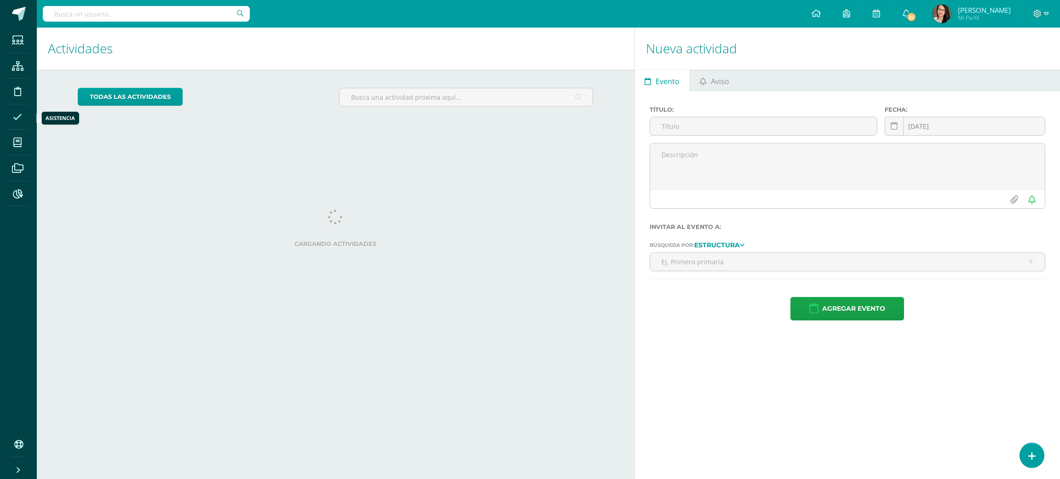
click at [14, 113] on icon at bounding box center [17, 117] width 9 height 9
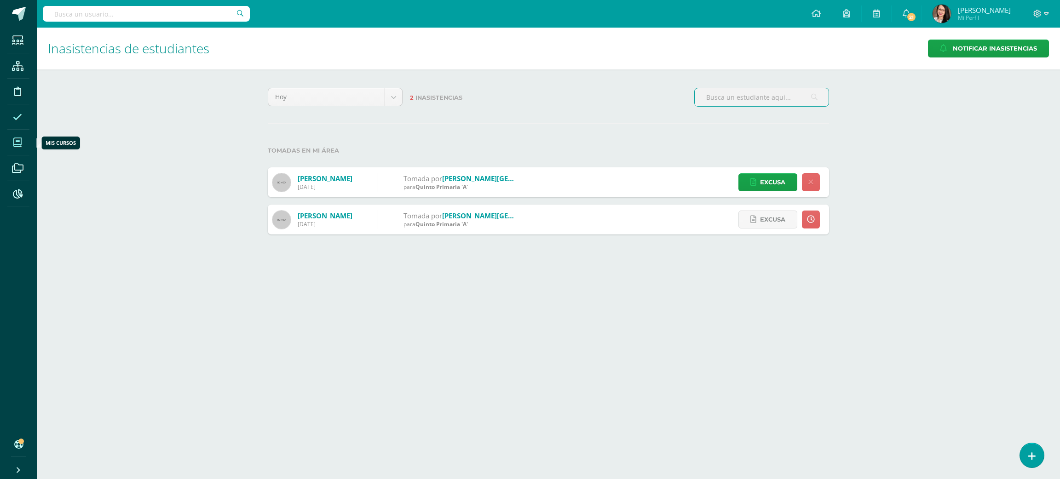
click at [15, 148] on span at bounding box center [17, 142] width 21 height 21
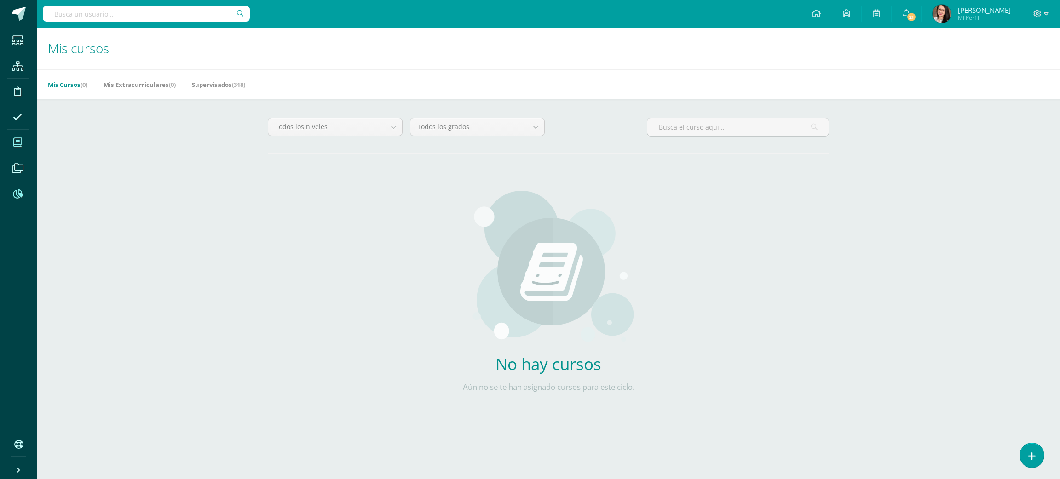
click at [18, 195] on icon at bounding box center [18, 194] width 10 height 9
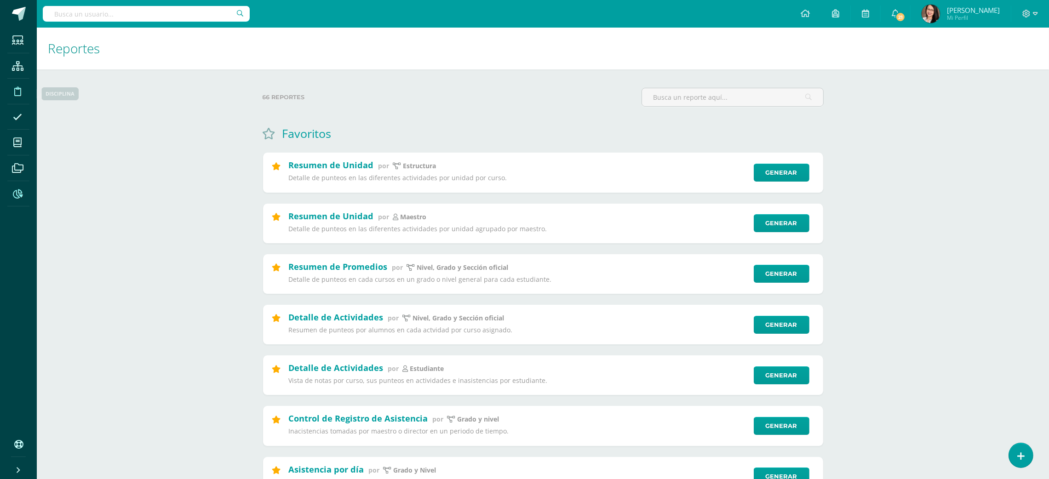
click at [20, 88] on icon at bounding box center [17, 91] width 7 height 9
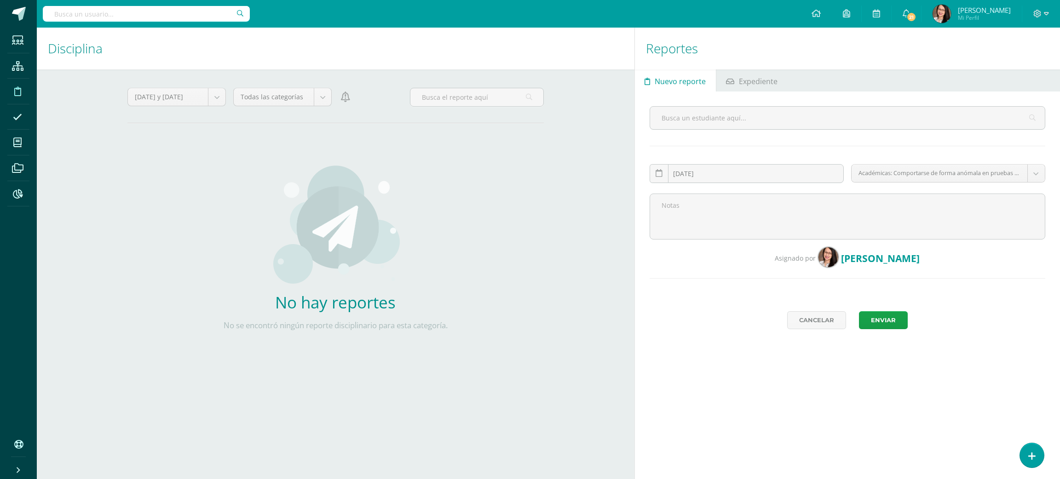
click at [147, 15] on input "text" at bounding box center [146, 14] width 207 height 16
click at [1036, 175] on body "Estudiantes Estructura Disciplina Asistencia Mis cursos Archivos Reportes Sopor…" at bounding box center [530, 239] width 1060 height 479
